Goal: Task Accomplishment & Management: Use online tool/utility

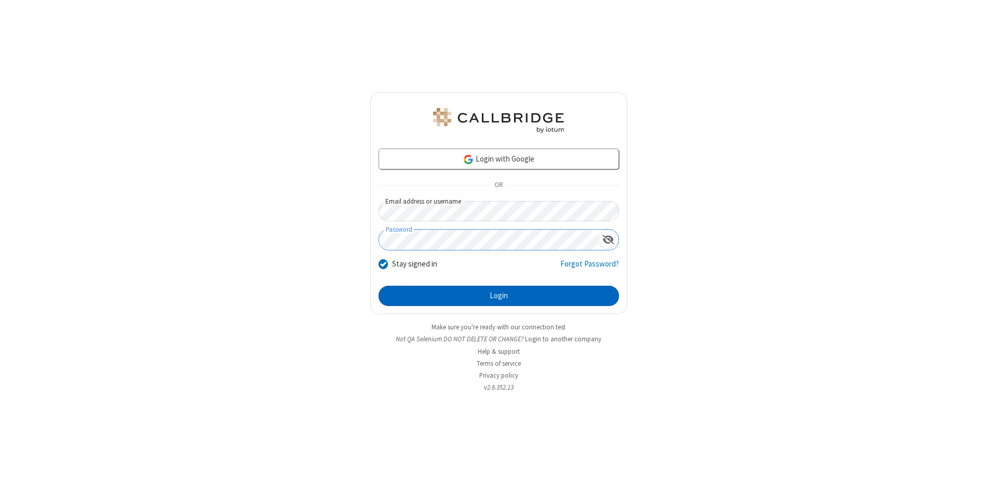
click at [499, 296] on button "Login" at bounding box center [499, 296] width 240 height 21
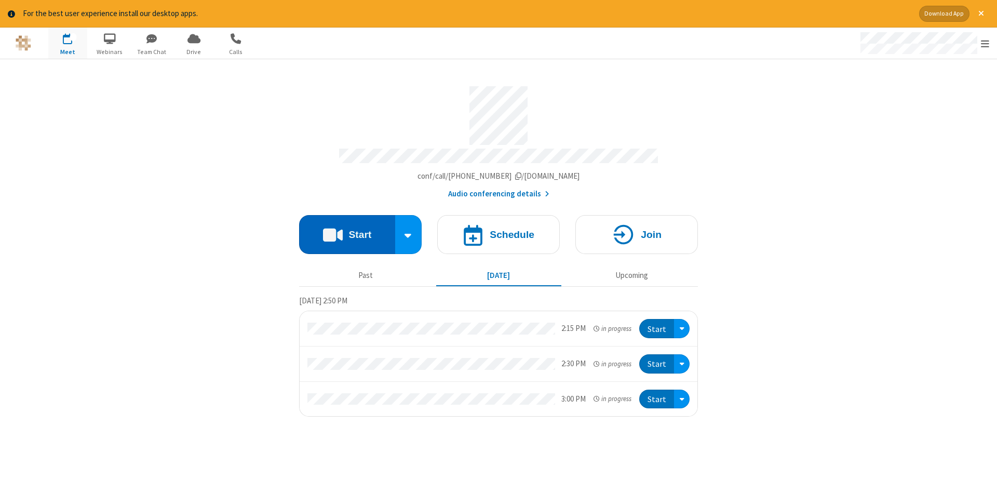
click at [347, 231] on button "Start" at bounding box center [347, 234] width 96 height 39
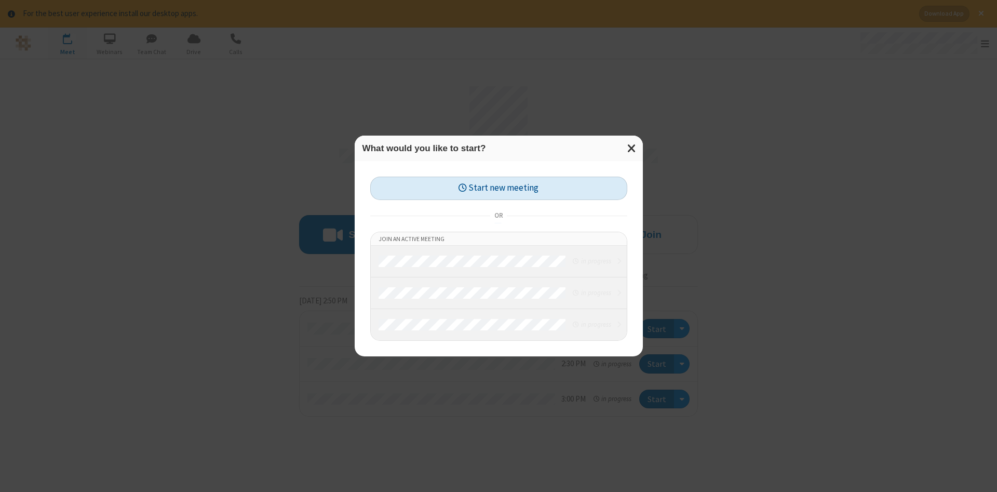
click at [499, 188] on button "Start new meeting" at bounding box center [498, 188] width 257 height 23
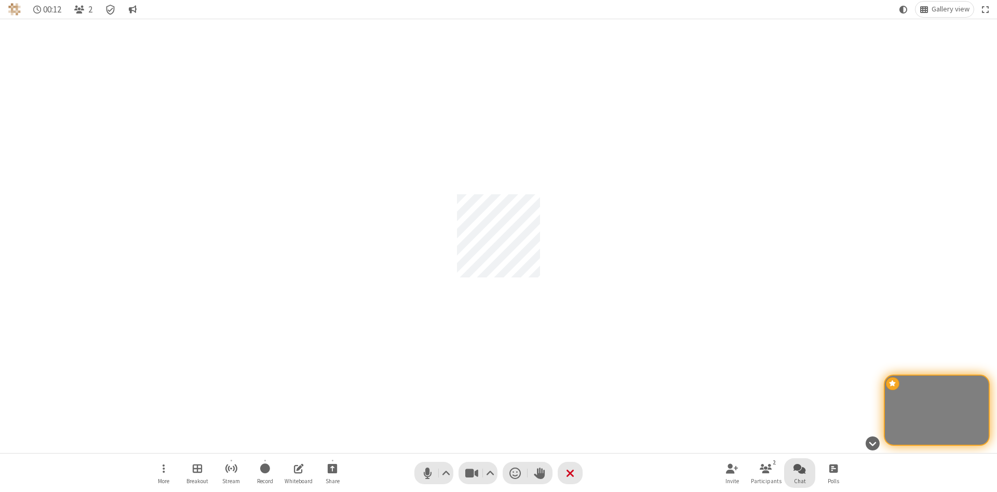
click at [800, 468] on span "Open chat" at bounding box center [800, 468] width 12 height 13
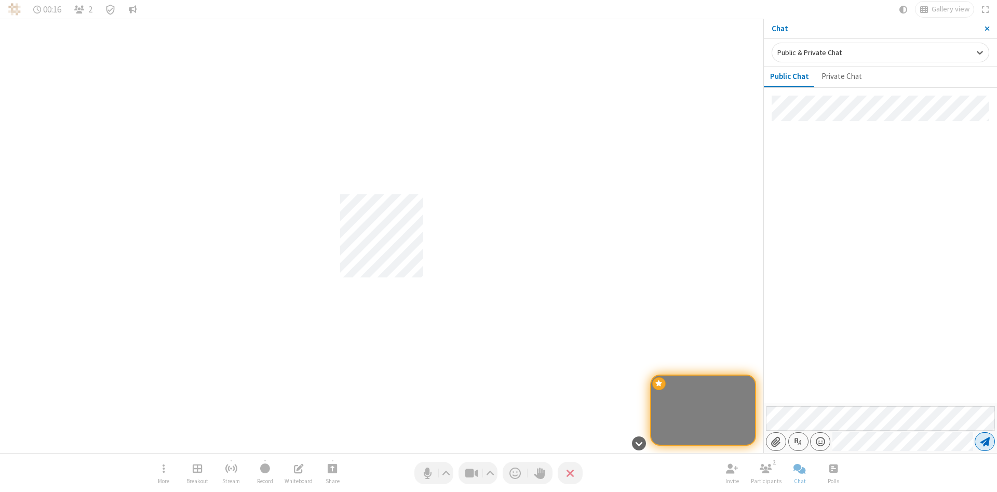
click at [985, 441] on span "Send message" at bounding box center [984, 441] width 9 height 10
